Goal: Transaction & Acquisition: Complete application form

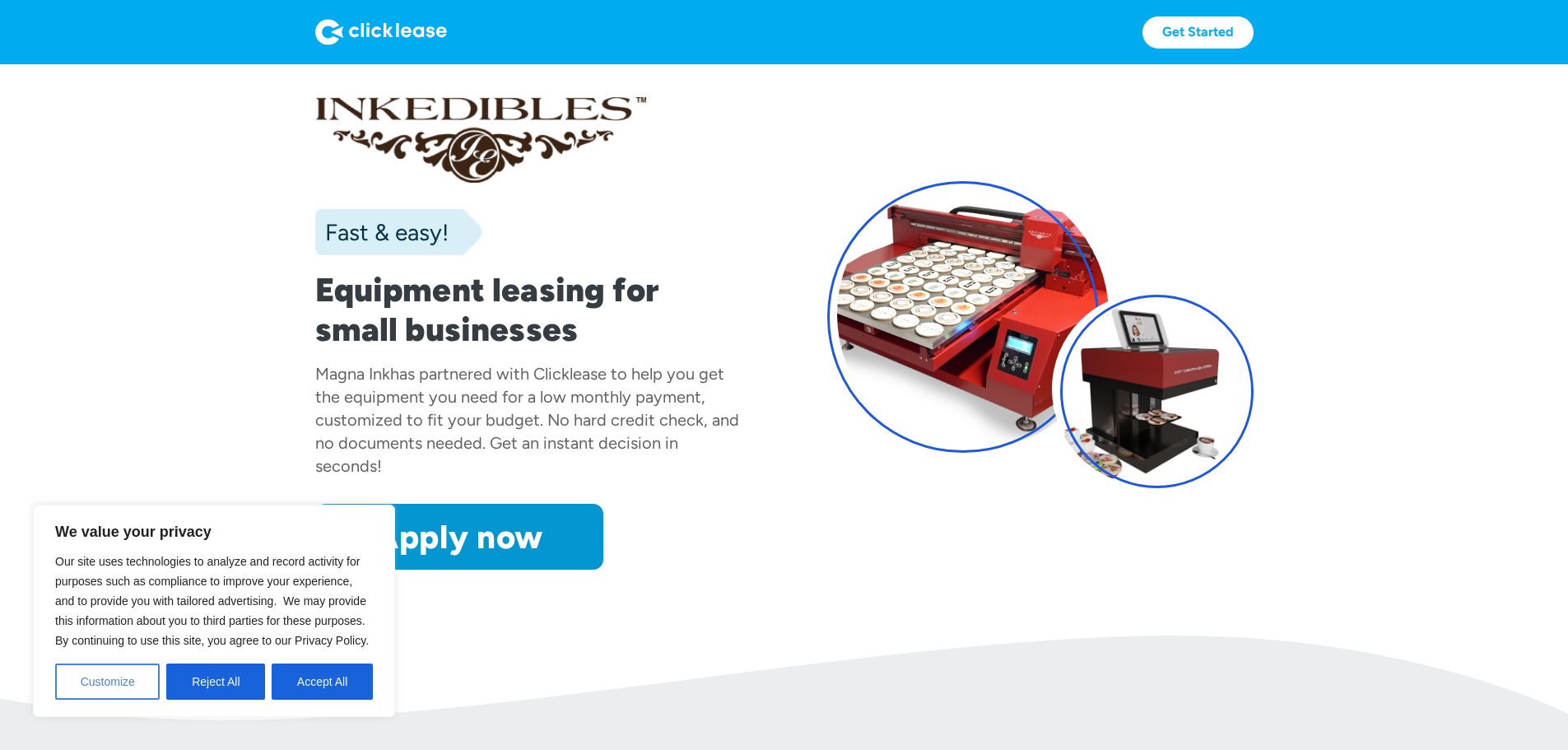
click at [119, 677] on button "Customize" at bounding box center [107, 681] width 105 height 36
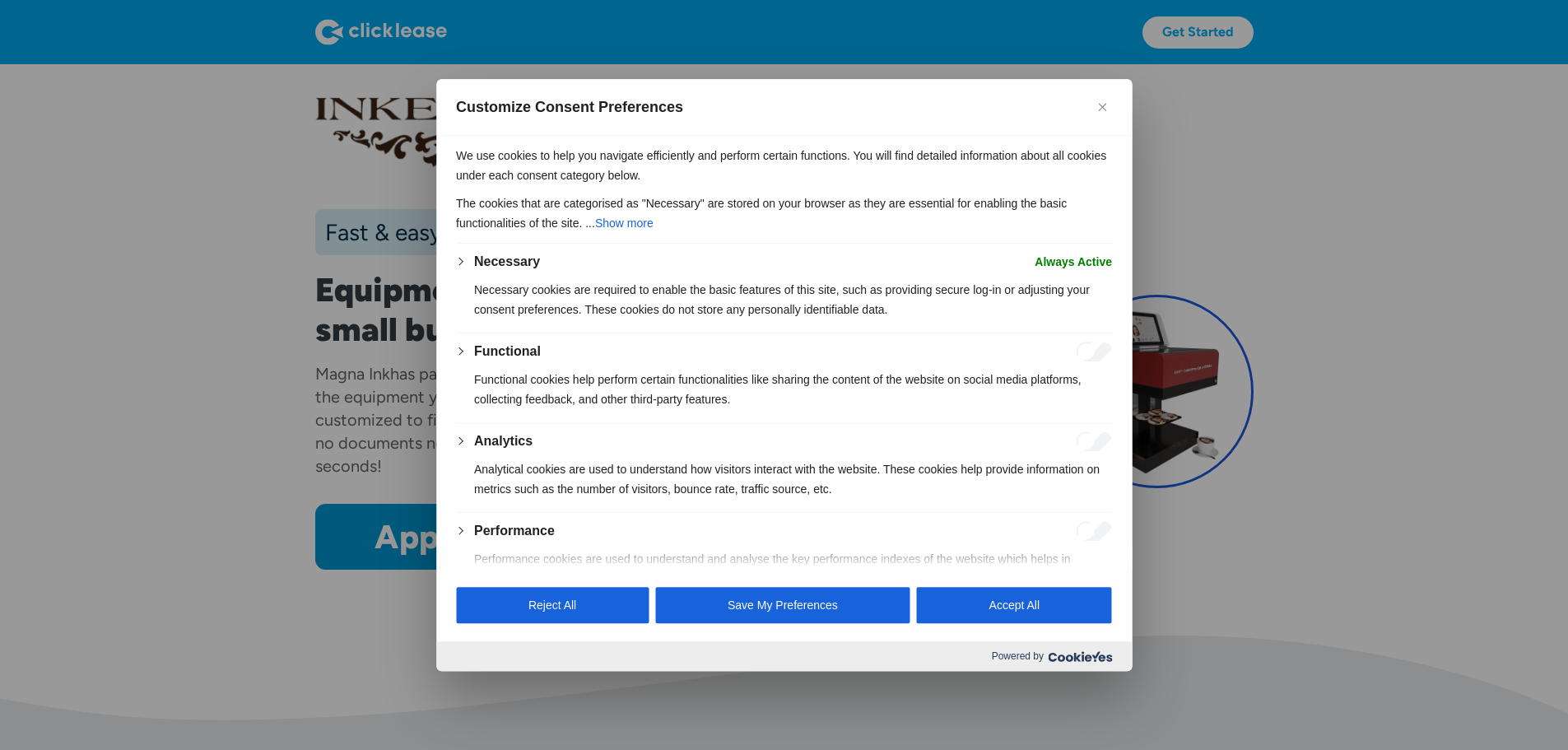
click at [1102, 107] on img "Close" at bounding box center [1102, 106] width 8 height 8
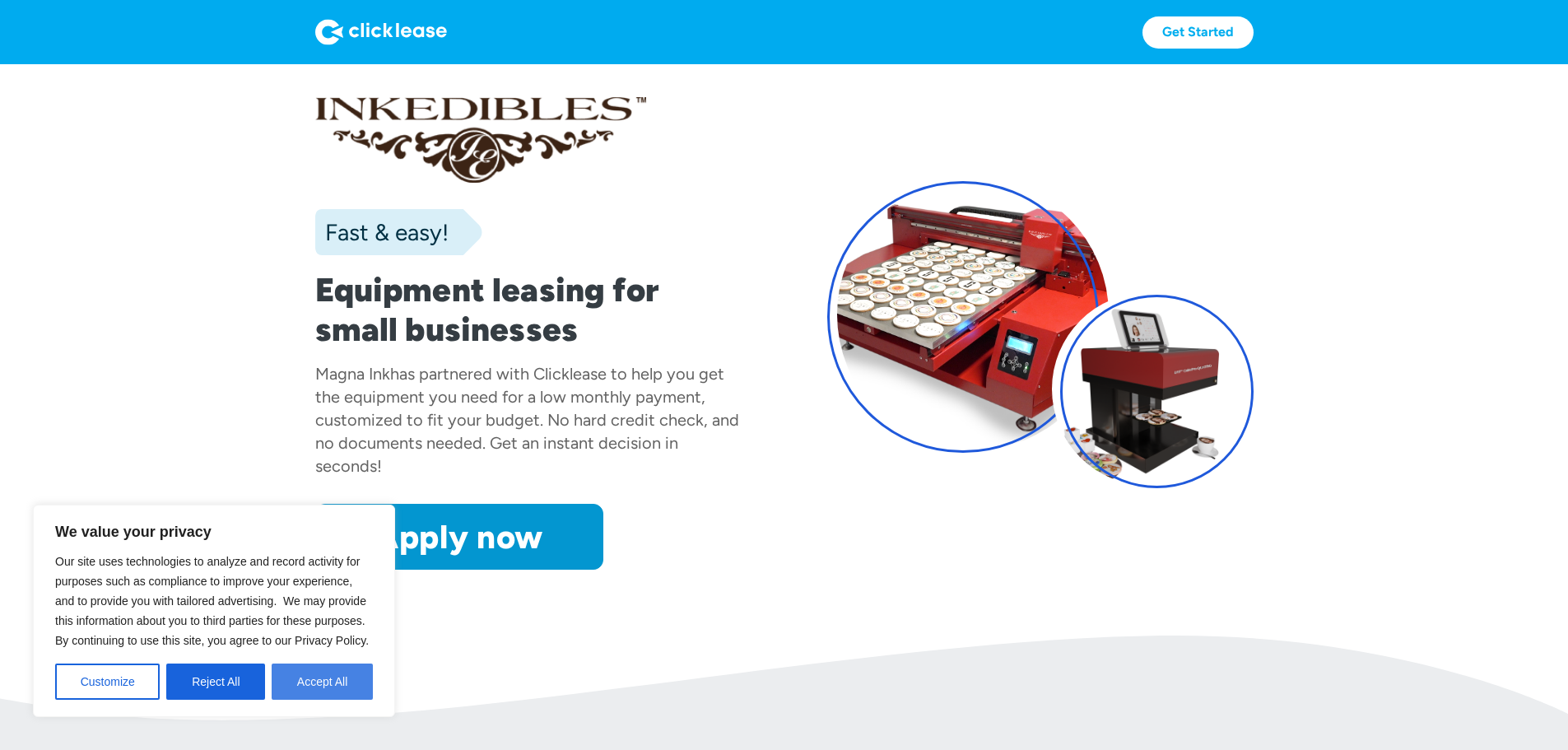
click at [333, 692] on button "Accept All" at bounding box center [322, 681] width 102 height 36
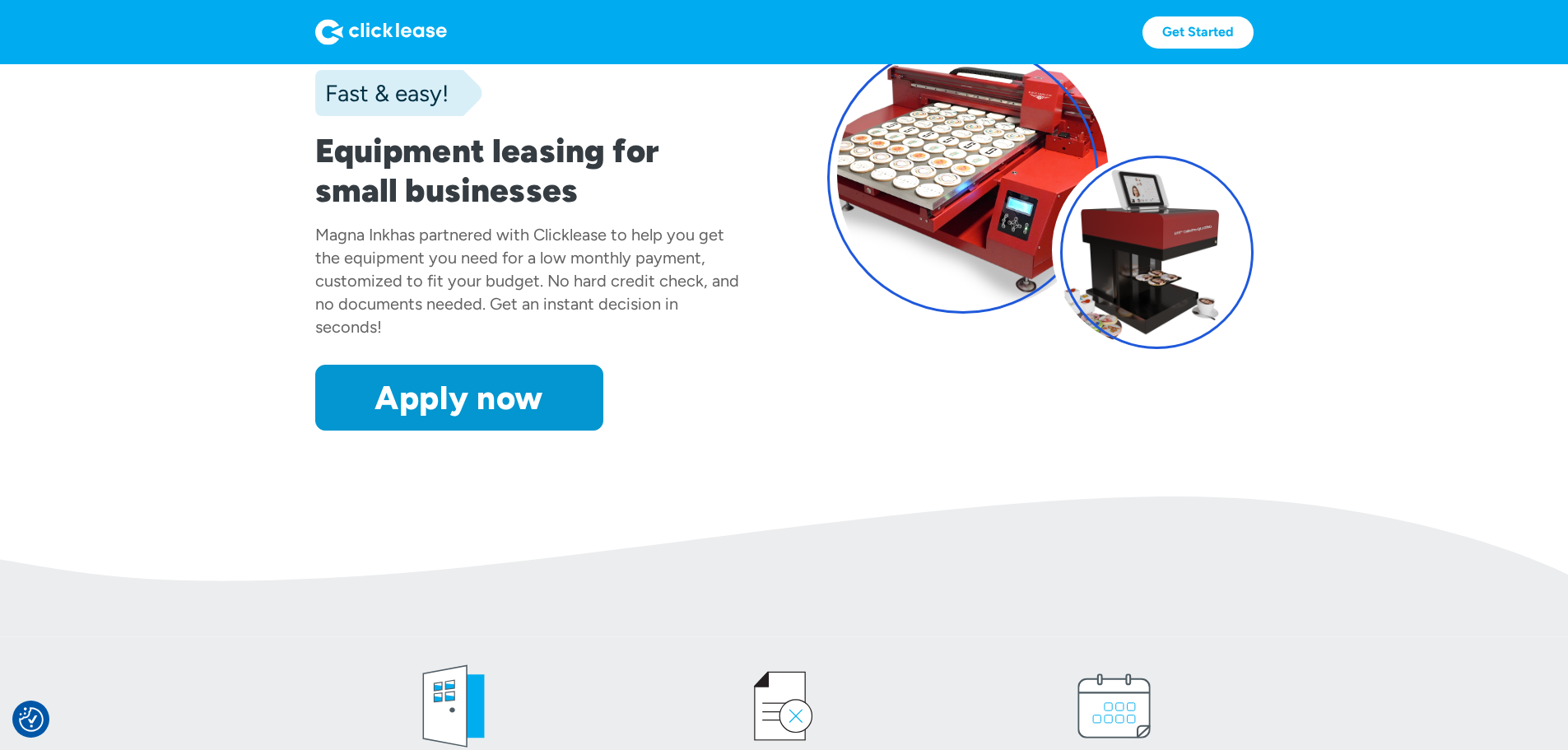
scroll to position [165, 0]
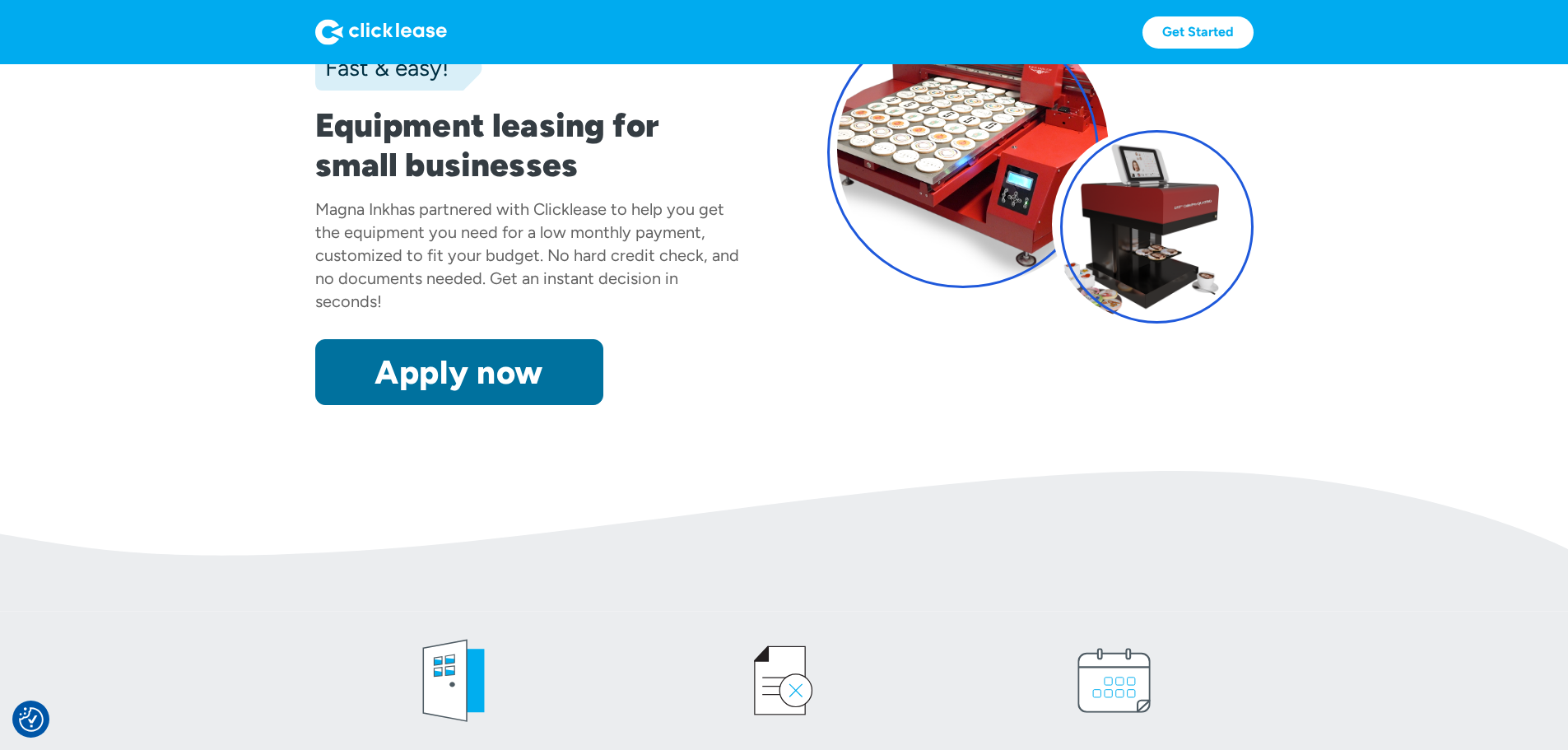
click at [410, 405] on link "Apply now" at bounding box center [460, 372] width 288 height 66
